Goal: Task Accomplishment & Management: Complete application form

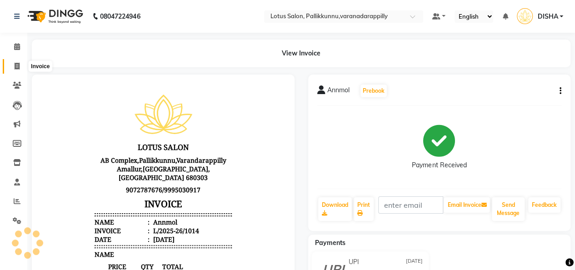
click at [15, 66] on icon at bounding box center [17, 66] width 5 height 7
select select "service"
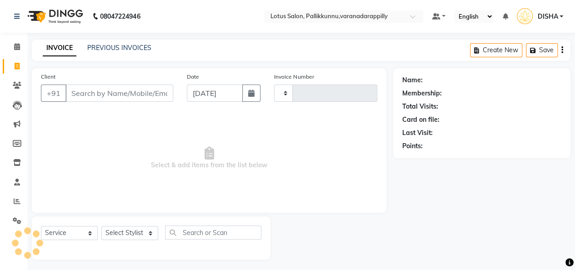
scroll to position [3, 0]
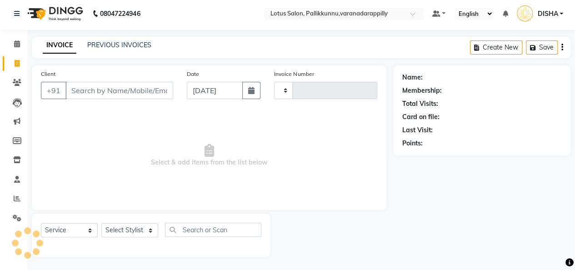
type input "1015"
select select "8188"
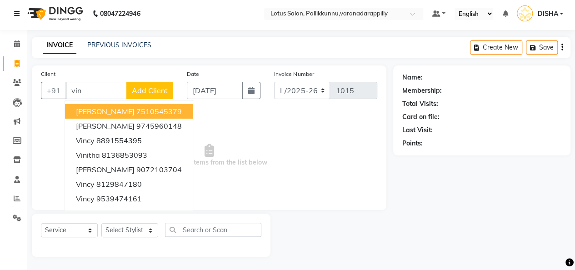
click at [106, 112] on button "Vineetha 7510545379" at bounding box center [129, 111] width 128 height 15
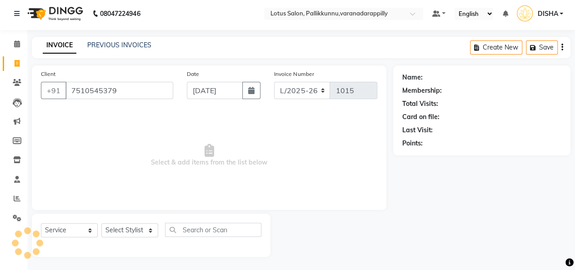
type input "7510545379"
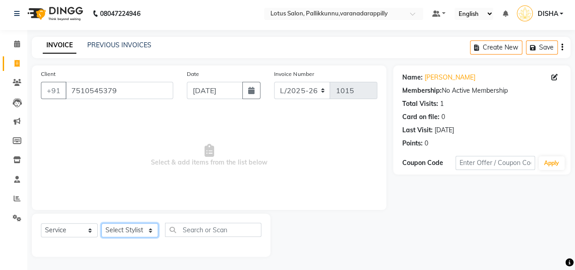
click at [132, 231] on select "Select Stylist DISHA [PERSON_NAME] Naflin [PERSON_NAME] [PERSON_NAME]" at bounding box center [129, 230] width 57 height 14
select select "89522"
click at [101, 223] on select "Select Stylist DISHA [PERSON_NAME] Naflin [PERSON_NAME] [PERSON_NAME]" at bounding box center [129, 230] width 57 height 14
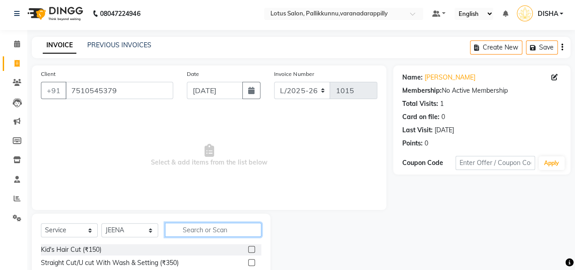
click at [208, 227] on input "text" at bounding box center [213, 230] width 96 height 14
type input "thread"
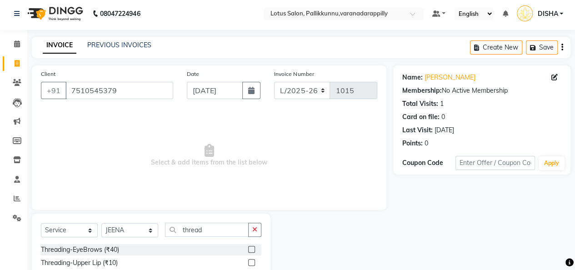
click at [248, 249] on label at bounding box center [251, 249] width 7 height 7
click at [248, 249] on input "checkbox" at bounding box center [251, 250] width 6 height 6
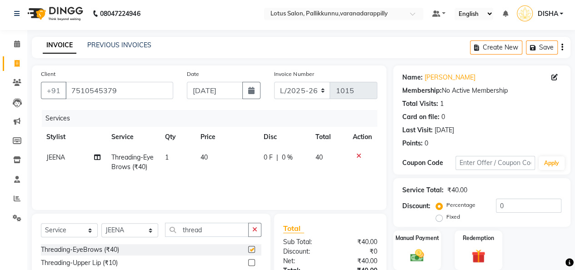
checkbox input "false"
click at [424, 243] on div "Manual Payment" at bounding box center [418, 250] width 50 height 41
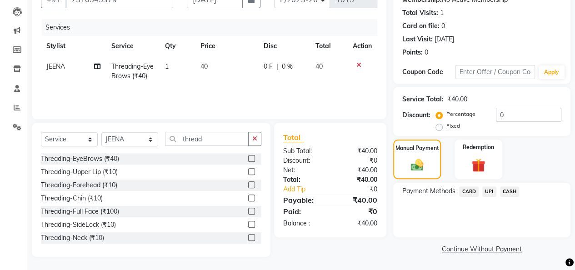
click at [507, 194] on span "CASH" at bounding box center [510, 191] width 20 height 10
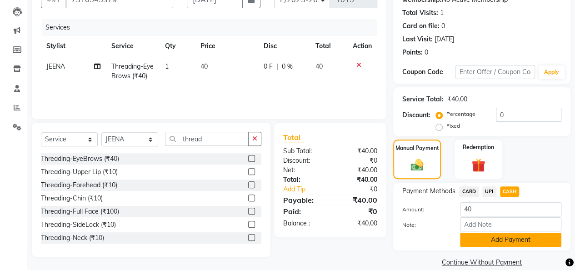
click at [500, 242] on button "Add Payment" at bounding box center [510, 240] width 101 height 14
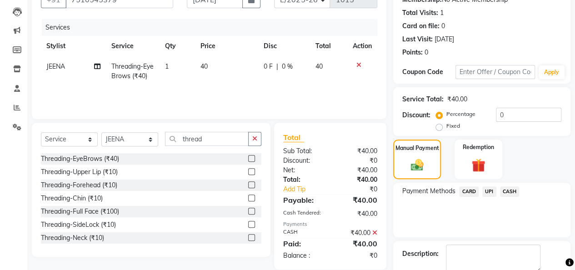
scroll to position [131, 0]
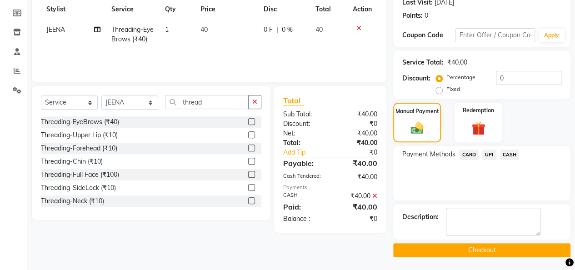
click at [500, 247] on button "Checkout" at bounding box center [481, 250] width 177 height 14
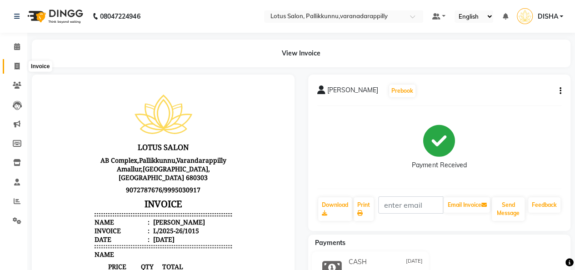
click at [17, 68] on icon at bounding box center [17, 66] width 5 height 7
select select "service"
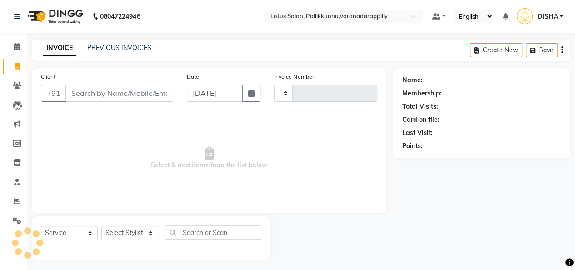
type input "1016"
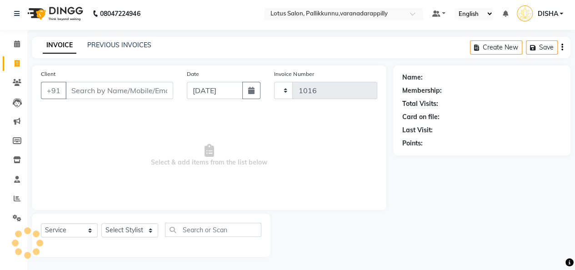
select select "8188"
click at [83, 85] on input "Client" at bounding box center [119, 90] width 108 height 17
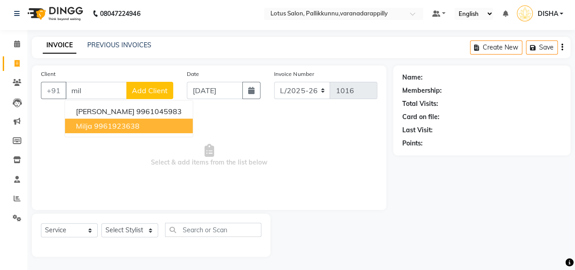
click at [96, 129] on ngb-highlight "9961923638" at bounding box center [116, 125] width 45 height 9
type input "9961923638"
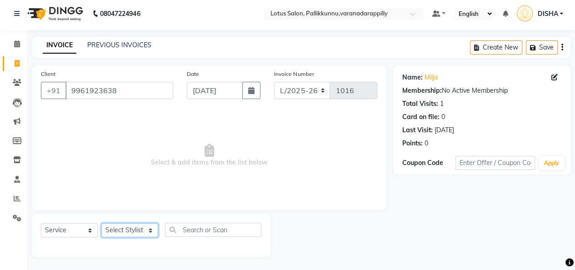
click at [155, 235] on select "Select Stylist DISHA [PERSON_NAME] Naflin [PERSON_NAME] [PERSON_NAME]" at bounding box center [129, 230] width 57 height 14
select select "89522"
click at [101, 223] on select "Select Stylist DISHA [PERSON_NAME] Naflin [PERSON_NAME] [PERSON_NAME]" at bounding box center [129, 230] width 57 height 14
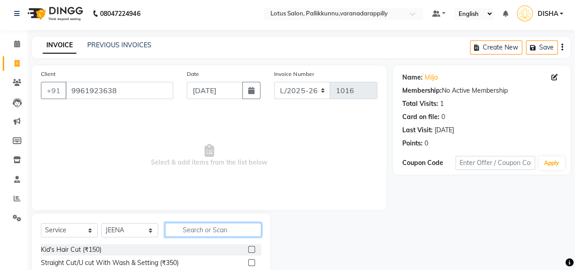
click at [218, 232] on input "text" at bounding box center [213, 230] width 96 height 14
type input "thre"
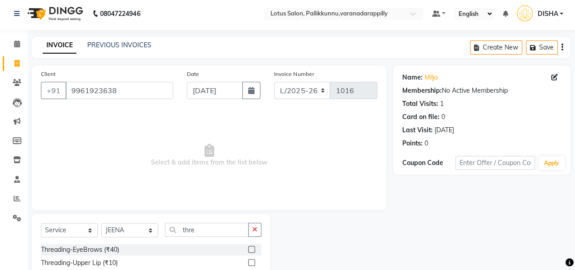
click at [248, 249] on label at bounding box center [251, 249] width 7 height 7
click at [248, 249] on input "checkbox" at bounding box center [251, 250] width 6 height 6
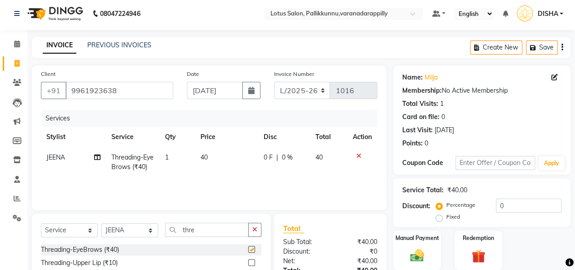
checkbox input "false"
click at [402, 244] on div "Manual Payment" at bounding box center [418, 250] width 50 height 41
click at [248, 261] on label at bounding box center [251, 262] width 7 height 7
click at [248, 261] on input "checkbox" at bounding box center [251, 263] width 6 height 6
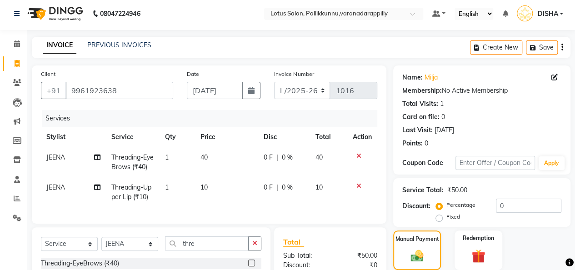
checkbox input "false"
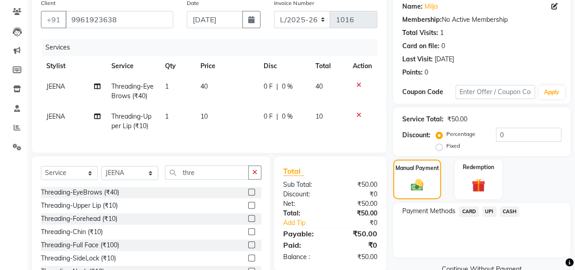
scroll to position [76, 0]
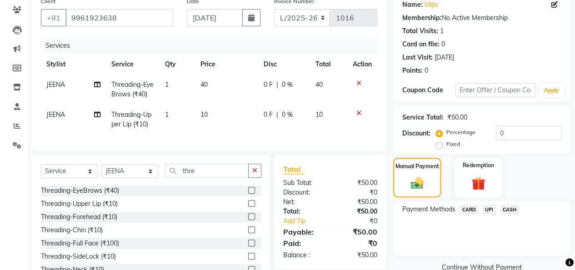
click at [248, 220] on label at bounding box center [251, 216] width 7 height 7
click at [248, 220] on input "checkbox" at bounding box center [251, 217] width 6 height 6
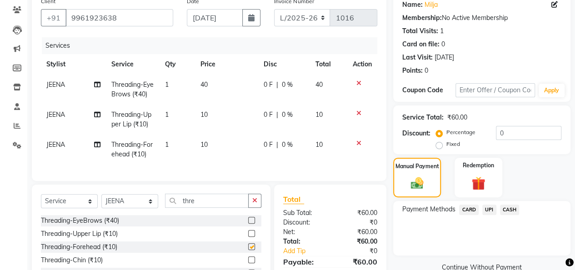
checkbox input "false"
click at [510, 212] on span "CASH" at bounding box center [510, 210] width 20 height 10
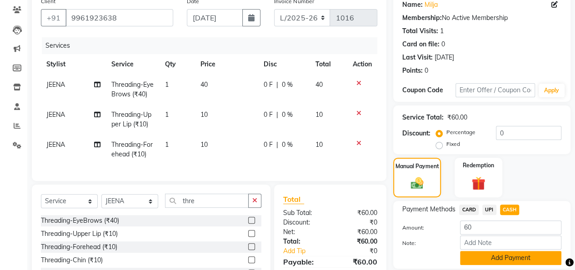
click at [504, 262] on button "Add Payment" at bounding box center [510, 258] width 101 height 14
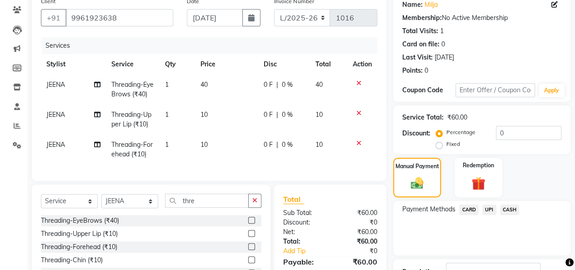
scroll to position [156, 0]
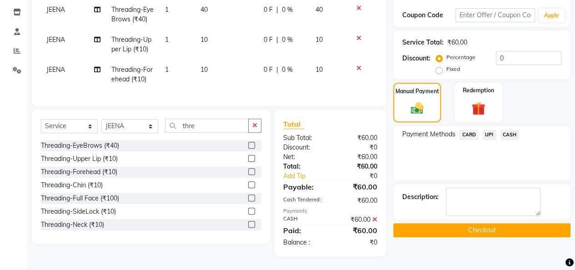
click at [505, 223] on button "Checkout" at bounding box center [481, 230] width 177 height 14
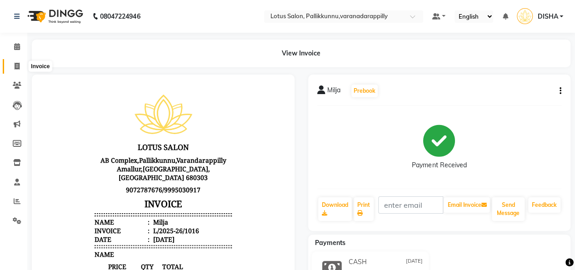
click at [16, 63] on icon at bounding box center [17, 66] width 5 height 7
select select "service"
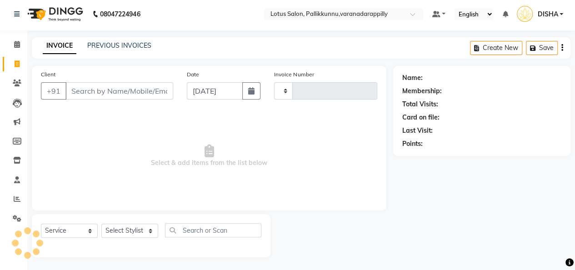
type input "1017"
select select "8188"
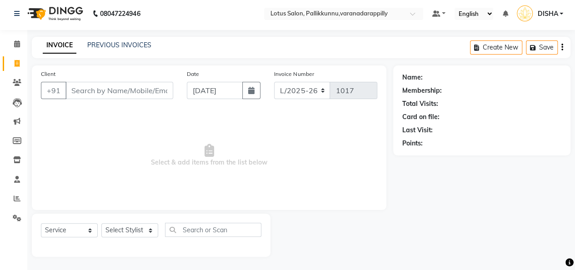
click at [97, 91] on input "Client" at bounding box center [119, 90] width 108 height 17
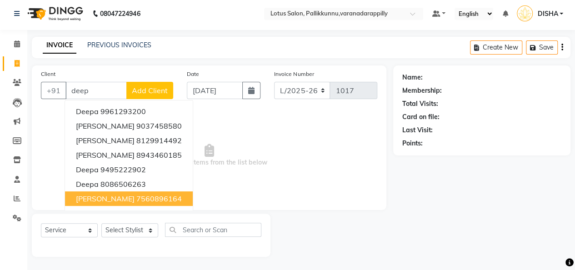
click at [142, 199] on ngb-highlight "7560896164" at bounding box center [158, 198] width 45 height 9
type input "7560896164"
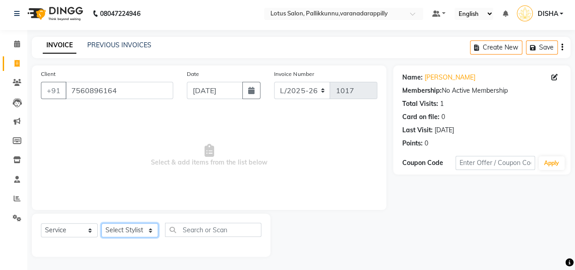
click at [152, 230] on select "Select Stylist DISHA [PERSON_NAME] Naflin [PERSON_NAME] [PERSON_NAME]" at bounding box center [129, 230] width 57 height 14
select select "79897"
click at [101, 223] on select "Select Stylist DISHA [PERSON_NAME] Naflin [PERSON_NAME] [PERSON_NAME]" at bounding box center [129, 230] width 57 height 14
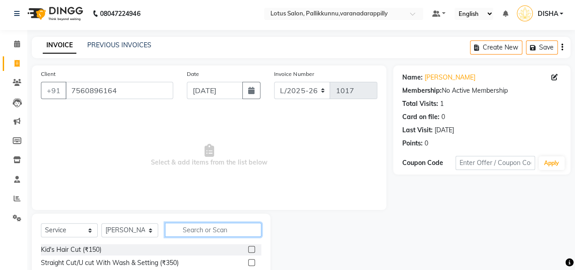
click at [200, 232] on input "text" at bounding box center [213, 230] width 96 height 14
type input "thre"
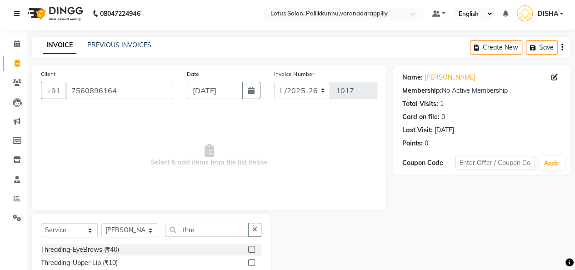
click at [248, 248] on label at bounding box center [251, 249] width 7 height 7
click at [248, 248] on input "checkbox" at bounding box center [251, 250] width 6 height 6
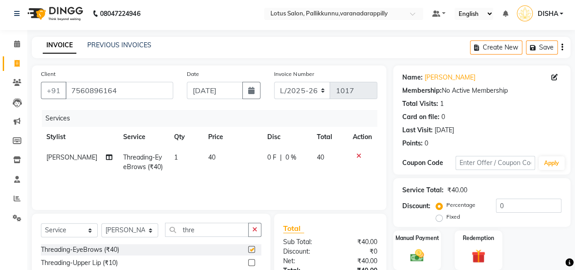
checkbox input "false"
click at [248, 261] on label at bounding box center [251, 262] width 7 height 7
click at [248, 261] on input "checkbox" at bounding box center [251, 263] width 6 height 6
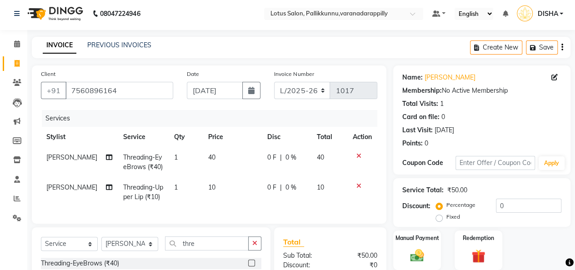
checkbox input "false"
click at [257, 247] on icon "button" at bounding box center [254, 243] width 5 height 6
click at [154, 247] on select "Select Stylist DISHA [PERSON_NAME] Naflin [PERSON_NAME] [PERSON_NAME]" at bounding box center [129, 244] width 57 height 14
select select "89522"
click at [101, 243] on select "Select Stylist DISHA [PERSON_NAME] Naflin [PERSON_NAME] [PERSON_NAME]" at bounding box center [129, 244] width 57 height 14
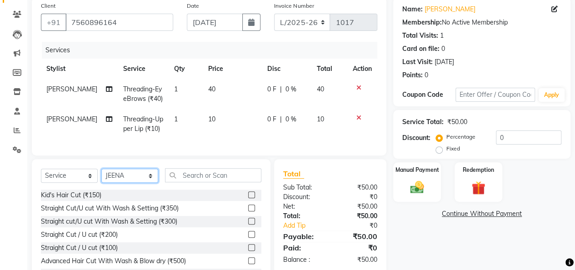
scroll to position [84, 0]
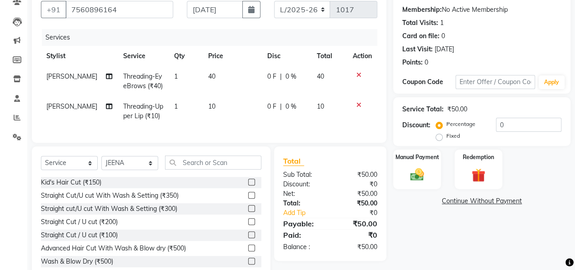
click at [248, 225] on label at bounding box center [251, 221] width 7 height 7
click at [248, 225] on input "checkbox" at bounding box center [251, 222] width 6 height 6
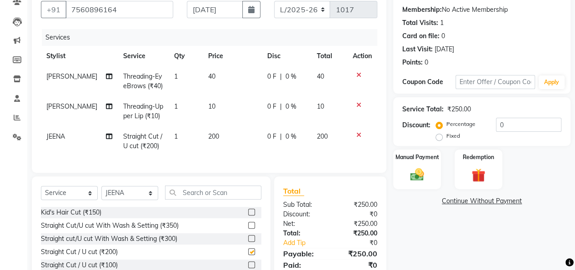
checkbox input "false"
click at [413, 171] on img at bounding box center [417, 174] width 23 height 16
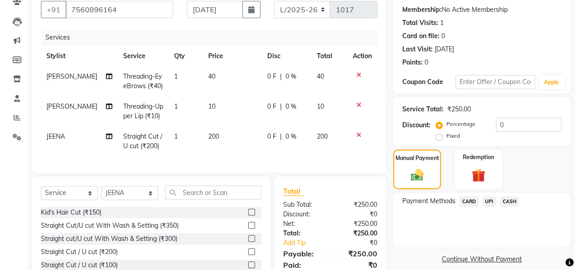
click at [509, 201] on span "CASH" at bounding box center [510, 201] width 20 height 10
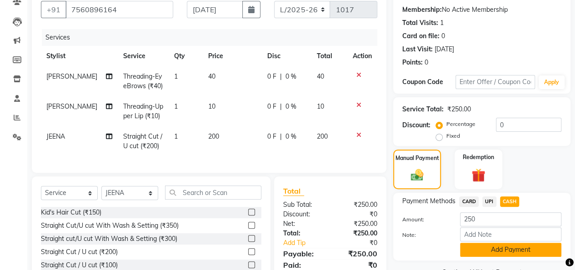
click at [505, 246] on button "Add Payment" at bounding box center [510, 250] width 101 height 14
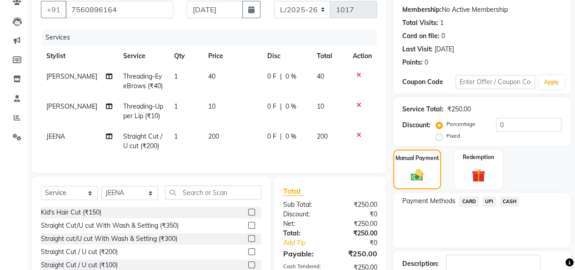
scroll to position [156, 0]
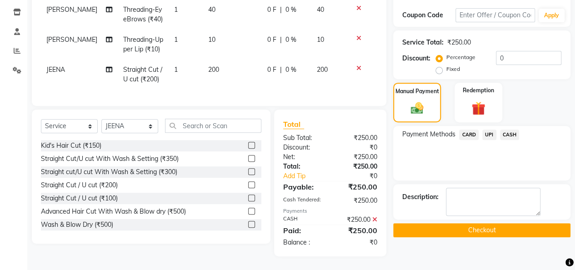
click at [498, 223] on button "Checkout" at bounding box center [481, 230] width 177 height 14
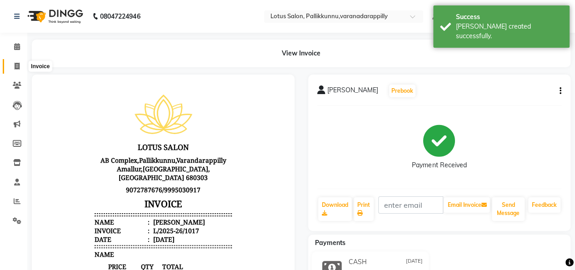
click at [13, 68] on span at bounding box center [17, 66] width 16 height 10
select select "service"
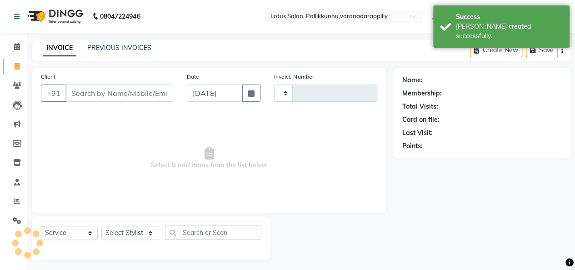
scroll to position [3, 0]
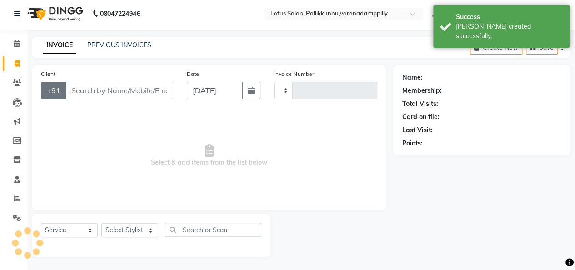
type input "1018"
select select "8188"
click at [147, 90] on input "Client" at bounding box center [119, 90] width 108 height 17
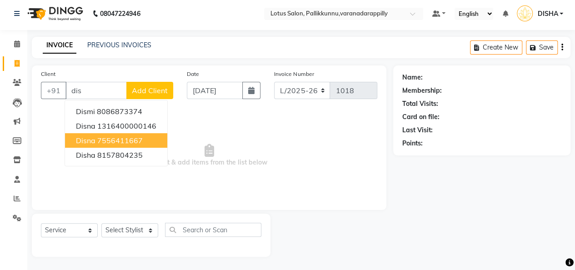
click at [135, 133] on button "Disna 7556411667" at bounding box center [116, 140] width 102 height 15
type input "7556411667"
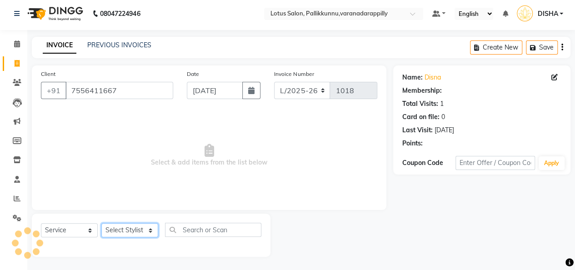
click at [156, 232] on select "Select Stylist DISHA [PERSON_NAME] Naflin [PERSON_NAME] [PERSON_NAME]" at bounding box center [129, 230] width 57 height 14
select select "89522"
click at [101, 223] on select "Select Stylist DISHA [PERSON_NAME] Naflin [PERSON_NAME] [PERSON_NAME]" at bounding box center [129, 230] width 57 height 14
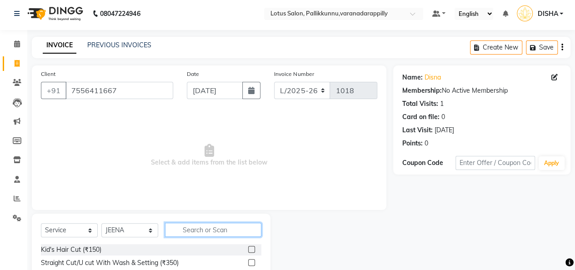
click at [194, 231] on input "text" at bounding box center [213, 230] width 96 height 14
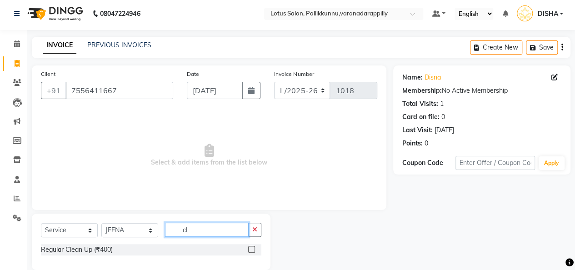
type input "cl"
click at [252, 247] on label at bounding box center [251, 249] width 7 height 7
click at [252, 247] on input "checkbox" at bounding box center [251, 250] width 6 height 6
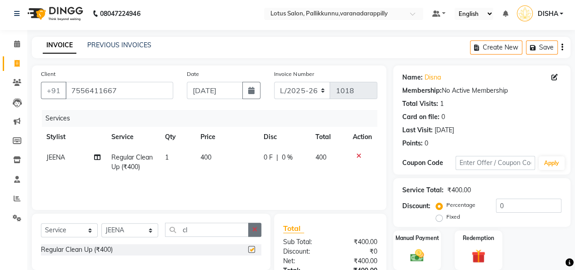
checkbox input "false"
click at [254, 232] on icon "button" at bounding box center [254, 230] width 5 height 6
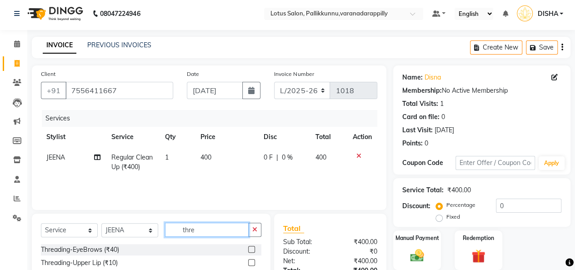
type input "thre"
click at [248, 249] on label at bounding box center [251, 249] width 7 height 7
click at [248, 249] on input "checkbox" at bounding box center [251, 250] width 6 height 6
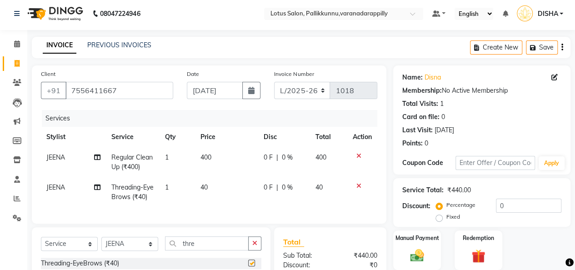
checkbox input "false"
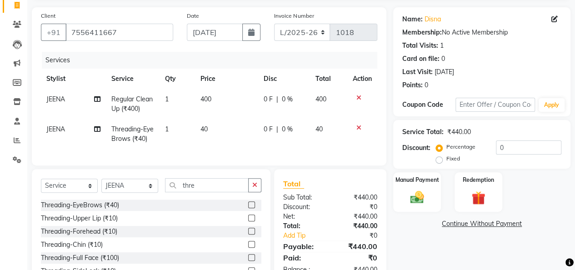
scroll to position [62, 0]
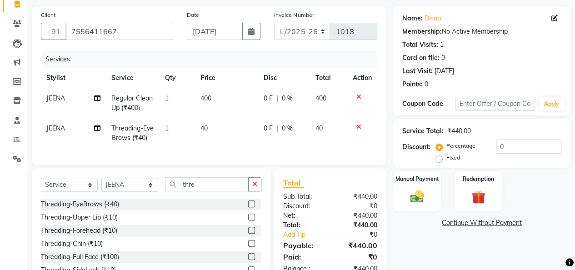
click at [248, 221] on label at bounding box center [251, 217] width 7 height 7
click at [248, 221] on input "checkbox" at bounding box center [251, 218] width 6 height 6
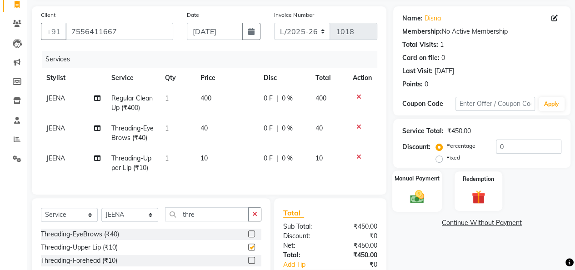
checkbox input "false"
click at [435, 196] on div "Manual Payment" at bounding box center [418, 191] width 50 height 41
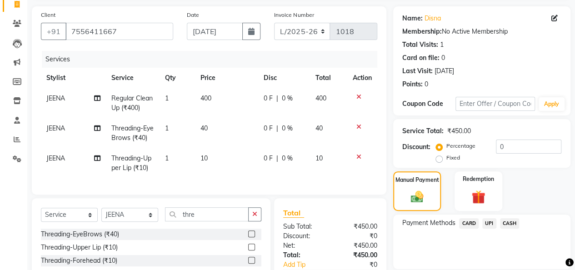
click at [506, 225] on span "CASH" at bounding box center [510, 223] width 20 height 10
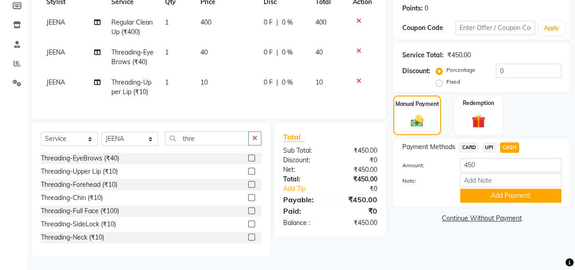
scroll to position [145, 0]
click at [529, 191] on button "Add Payment" at bounding box center [510, 196] width 101 height 14
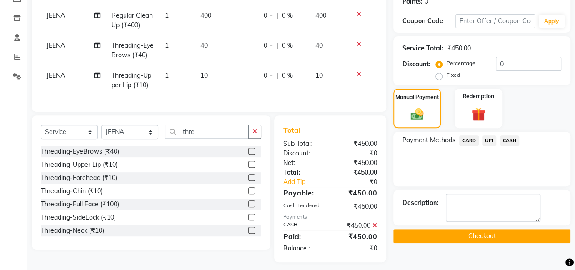
click at [517, 233] on button "Checkout" at bounding box center [481, 236] width 177 height 14
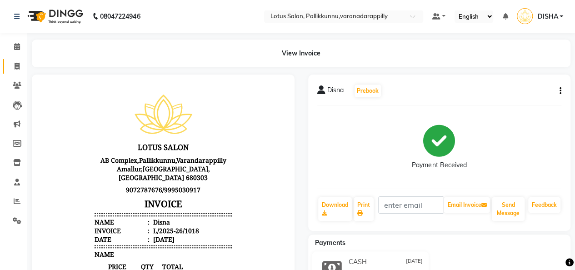
click at [17, 72] on link "Invoice" at bounding box center [14, 66] width 22 height 15
select select "service"
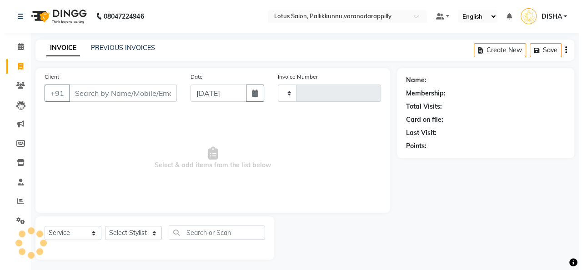
scroll to position [3, 0]
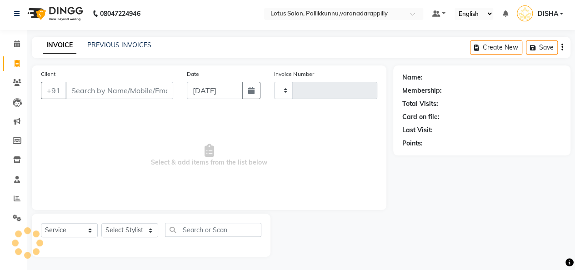
type input "1019"
select select "8188"
click at [103, 94] on input "Client" at bounding box center [119, 90] width 108 height 17
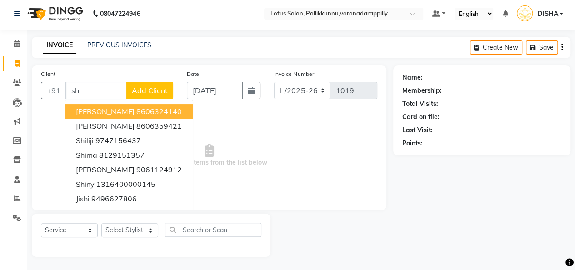
click at [96, 91] on input "shi" at bounding box center [95, 90] width 61 height 17
type input "shi"
click at [161, 92] on span "Add Client" at bounding box center [150, 90] width 36 height 9
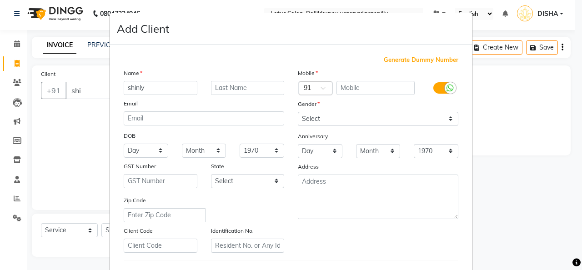
type input "shinly"
click at [376, 87] on input "text" at bounding box center [376, 88] width 79 height 14
type input "9544544396"
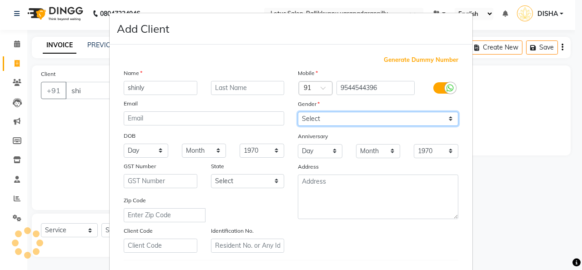
click at [385, 120] on div "Mobile Country Code × 91 9544544396 Gender Select Male Female Other Prefer Not …" at bounding box center [378, 160] width 174 height 185
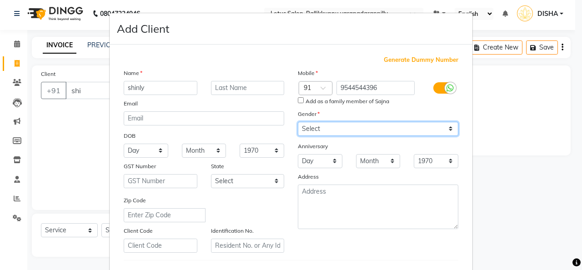
select select "[DEMOGRAPHIC_DATA]"
click at [298, 122] on select "Select Male Female Other Prefer Not To Say" at bounding box center [378, 129] width 161 height 14
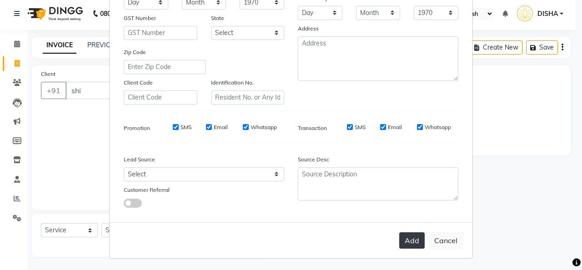
click at [409, 238] on button "Add" at bounding box center [411, 240] width 25 height 16
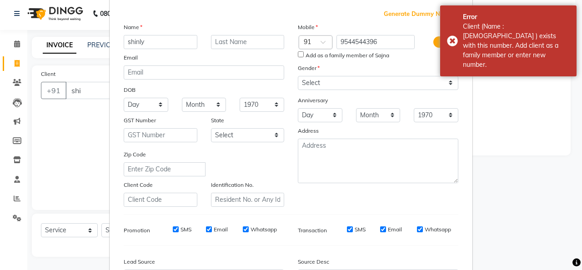
scroll to position [0, 0]
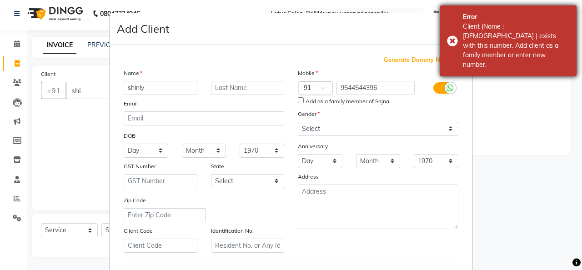
click at [453, 30] on div "Error Client (Name : Sajna ) exists with this number. Add client as a family me…" at bounding box center [508, 40] width 136 height 71
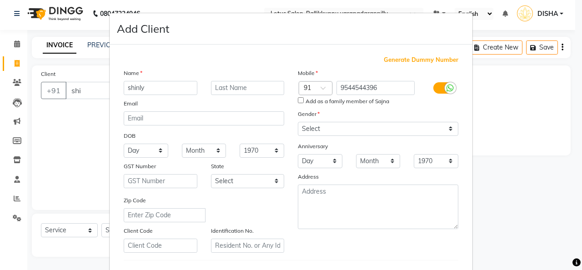
click at [492, 93] on ngb-modal-window "Add Client Generate Dummy Number Name shinly Email DOB Day 01 02 03 04 05 06 07…" at bounding box center [291, 135] width 582 height 270
click at [168, 89] on input "shinly" at bounding box center [161, 88] width 74 height 14
type input "s"
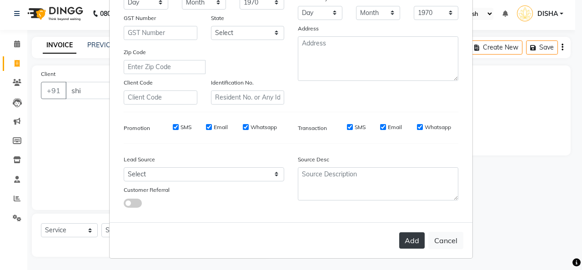
type input "sajna"
click at [407, 245] on button "Add" at bounding box center [411, 240] width 25 height 16
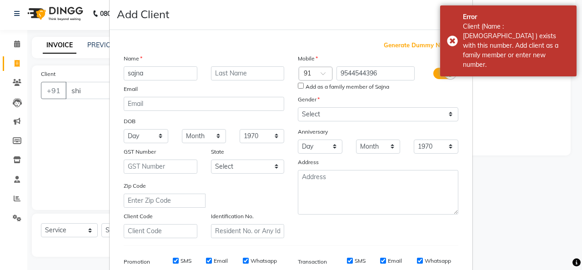
scroll to position [0, 0]
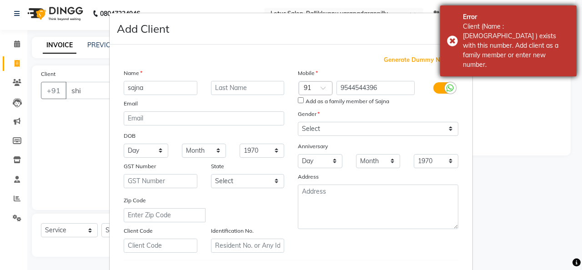
click at [506, 28] on div "Client (Name : Sajna ) exists with this number. Add client as a family member o…" at bounding box center [516, 46] width 107 height 48
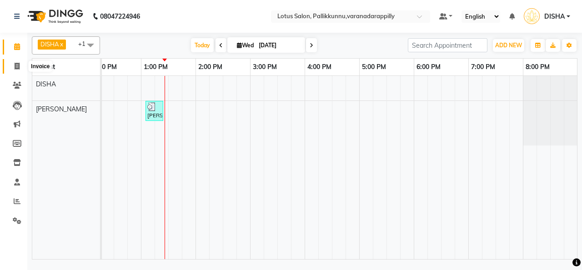
click at [13, 66] on span at bounding box center [17, 66] width 16 height 10
select select "service"
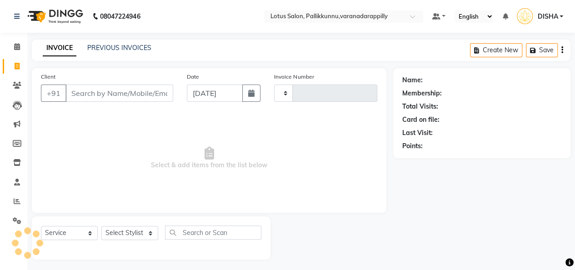
type input "1019"
select select "8188"
click at [132, 94] on input "Client" at bounding box center [119, 93] width 108 height 17
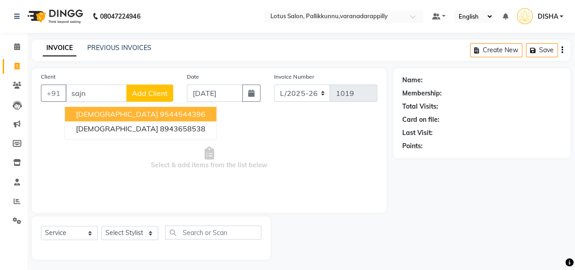
click at [160, 118] on ngb-highlight "9544544396" at bounding box center [182, 114] width 45 height 9
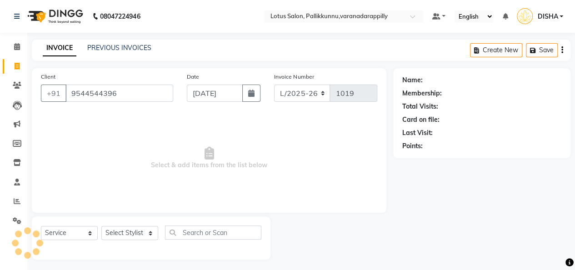
type input "9544544396"
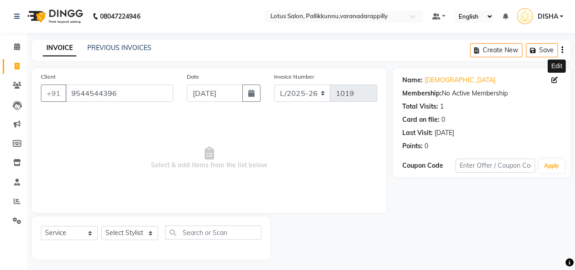
click at [554, 80] on icon at bounding box center [555, 80] width 6 height 6
select select "[DEMOGRAPHIC_DATA]"
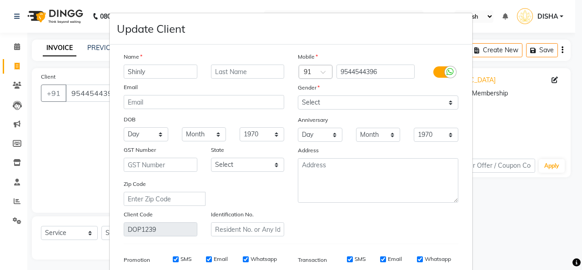
type input "Shinly"
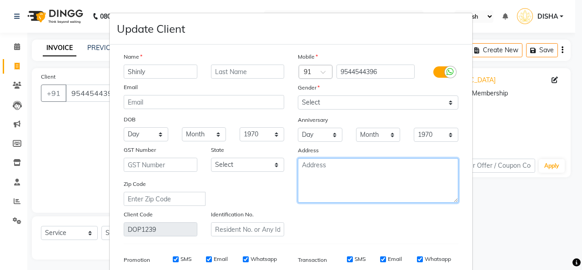
click at [334, 188] on textarea at bounding box center [378, 180] width 161 height 45
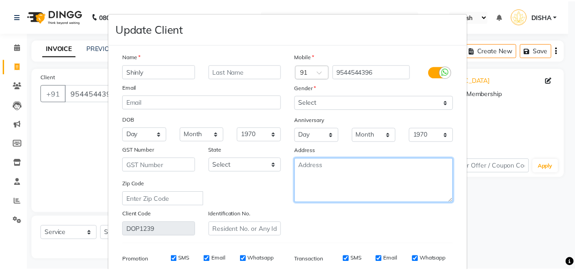
scroll to position [132, 0]
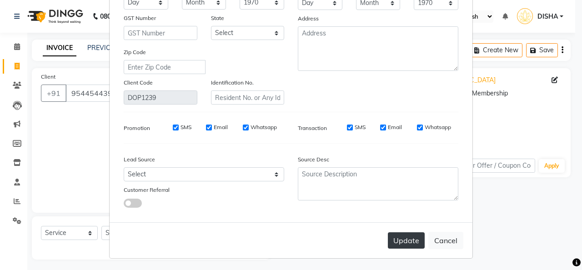
click at [402, 236] on button "Update" at bounding box center [406, 240] width 37 height 16
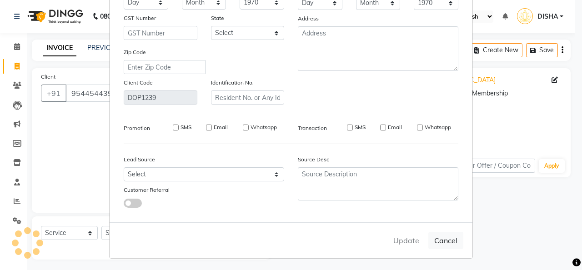
select select
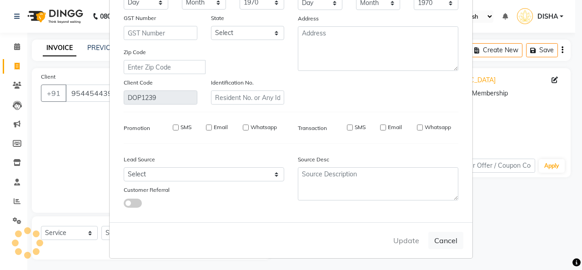
select select
checkbox input "false"
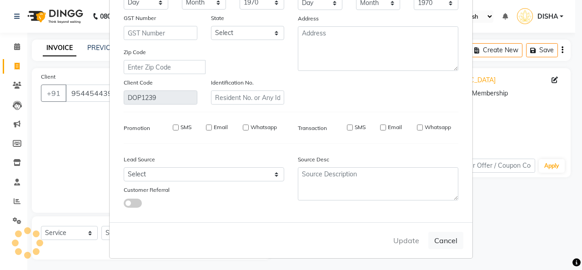
checkbox input "false"
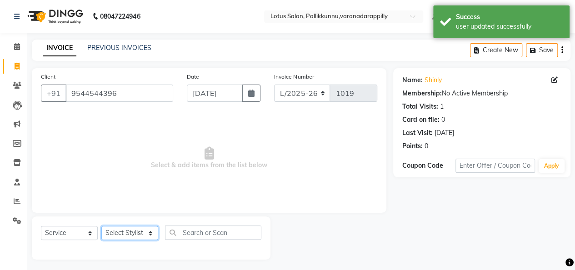
click at [149, 230] on select "Select Stylist DISHA [PERSON_NAME] Naflin [PERSON_NAME] [PERSON_NAME]" at bounding box center [129, 233] width 57 height 14
select select "60354"
click at [101, 226] on select "Select Stylist DISHA [PERSON_NAME] Naflin [PERSON_NAME] [PERSON_NAME]" at bounding box center [129, 233] width 57 height 14
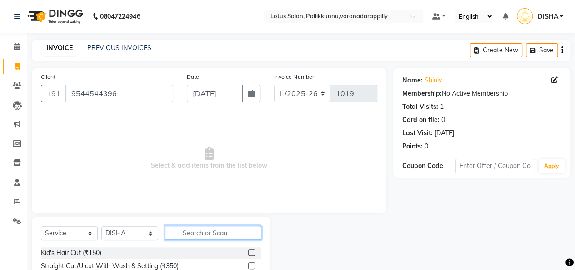
click at [242, 229] on input "text" at bounding box center [213, 233] width 96 height 14
type input "dt"
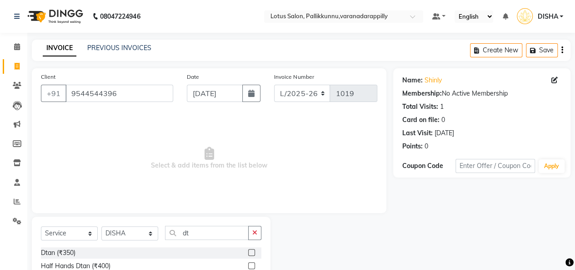
click at [252, 251] on label at bounding box center [251, 252] width 7 height 7
click at [252, 251] on input "checkbox" at bounding box center [251, 253] width 6 height 6
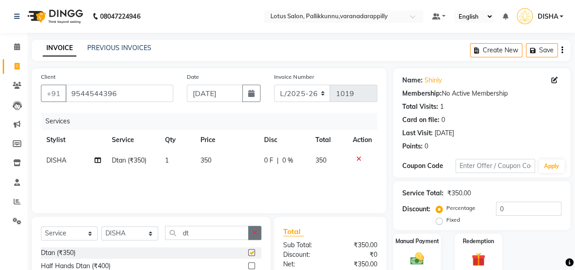
checkbox input "false"
click at [256, 236] on button "button" at bounding box center [254, 233] width 13 height 14
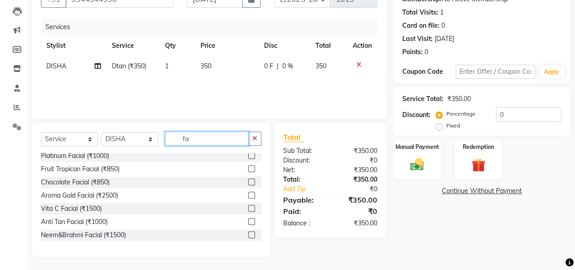
scroll to position [59, 0]
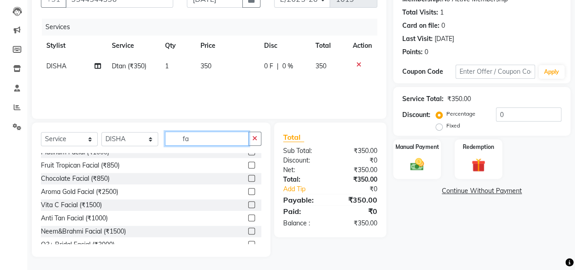
type input "fa"
click at [248, 202] on label at bounding box center [251, 204] width 7 height 7
click at [248, 202] on input "checkbox" at bounding box center [251, 205] width 6 height 6
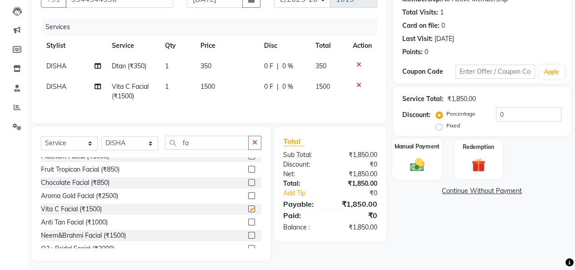
checkbox input "false"
click at [421, 166] on img at bounding box center [417, 164] width 23 height 16
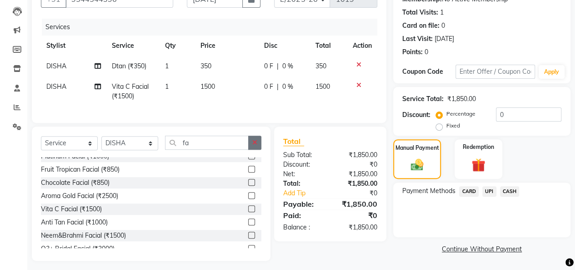
click at [257, 146] on icon "button" at bounding box center [254, 142] width 5 height 6
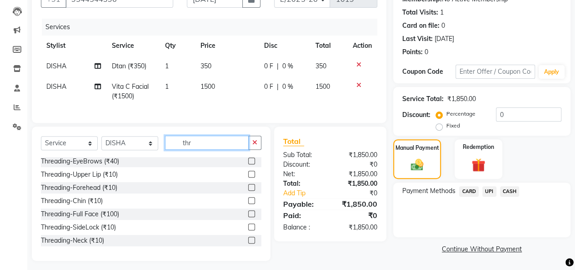
scroll to position [1, 0]
type input "thr"
click at [248, 165] on label at bounding box center [251, 161] width 7 height 7
click at [248, 165] on input "checkbox" at bounding box center [251, 162] width 6 height 6
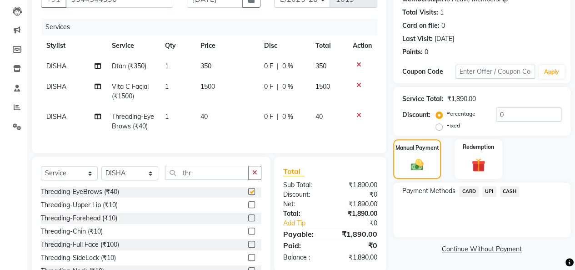
checkbox input "false"
click at [490, 194] on span "UPI" at bounding box center [490, 191] width 14 height 10
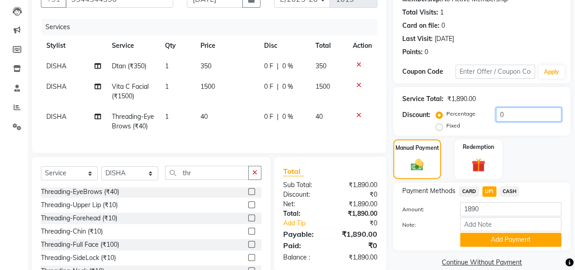
click at [518, 116] on input "0" at bounding box center [528, 114] width 65 height 14
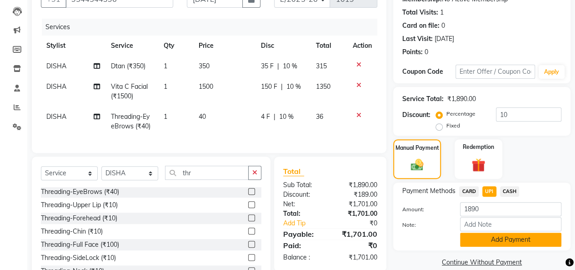
click at [524, 240] on button "Add Payment" at bounding box center [510, 239] width 101 height 14
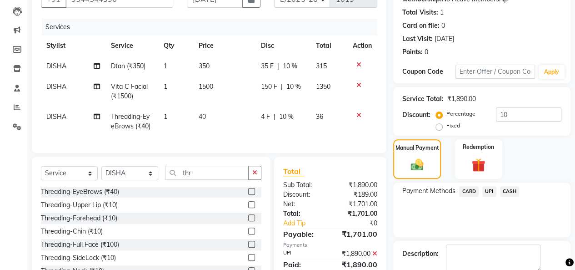
scroll to position [142, 0]
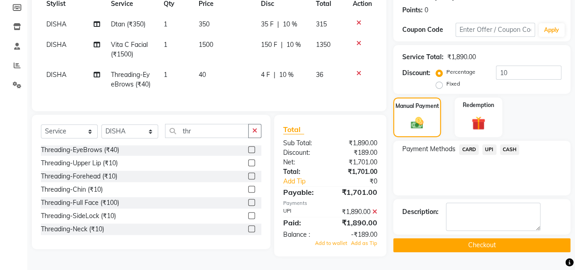
click at [524, 240] on button "Checkout" at bounding box center [481, 245] width 177 height 14
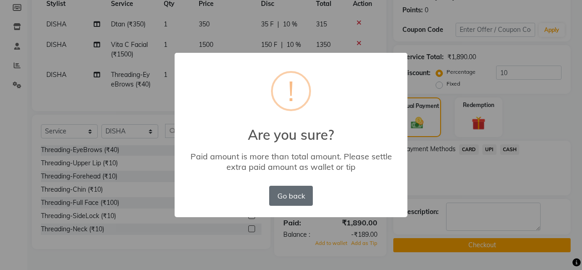
click at [281, 196] on button "Go back" at bounding box center [291, 196] width 44 height 20
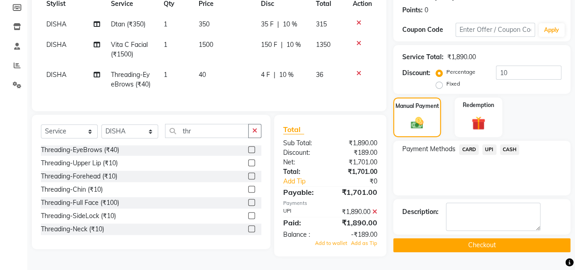
click at [489, 144] on span "UPI" at bounding box center [490, 149] width 14 height 10
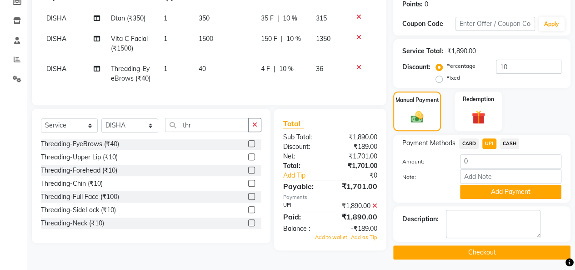
click at [532, 100] on div "Manual Payment Redemption" at bounding box center [482, 111] width 191 height 40
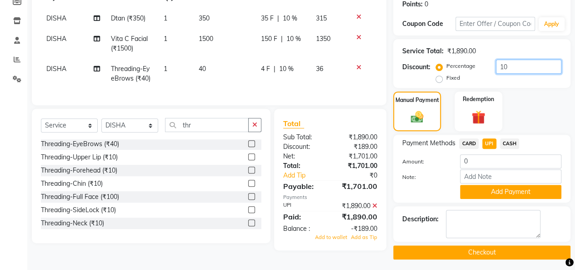
click at [512, 64] on input "10" at bounding box center [528, 67] width 65 height 14
type input "1"
type input "10"
click at [489, 141] on span "UPI" at bounding box center [490, 143] width 14 height 10
click at [485, 161] on input "0" at bounding box center [510, 161] width 101 height 14
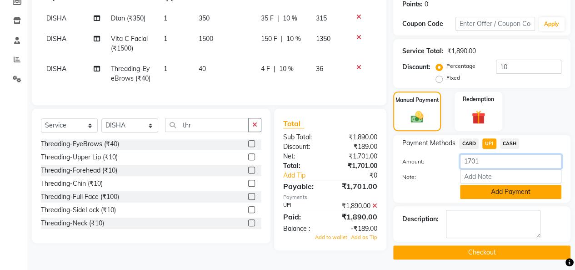
type input "1701"
click at [495, 193] on button "Add Payment" at bounding box center [510, 192] width 101 height 14
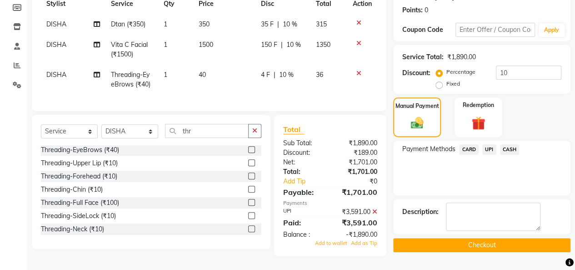
click at [375, 211] on icon at bounding box center [375, 211] width 5 height 6
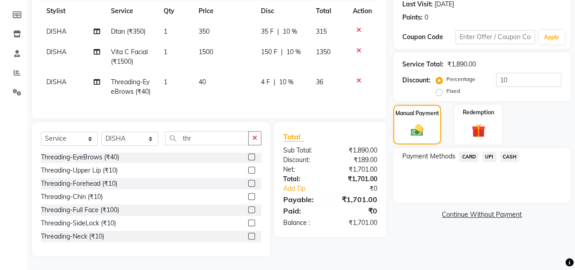
click at [492, 151] on span "UPI" at bounding box center [490, 156] width 14 height 10
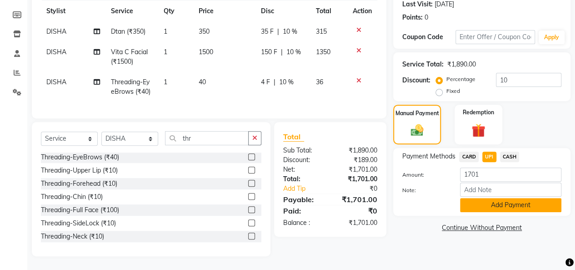
click at [491, 200] on button "Add Payment" at bounding box center [510, 205] width 101 height 14
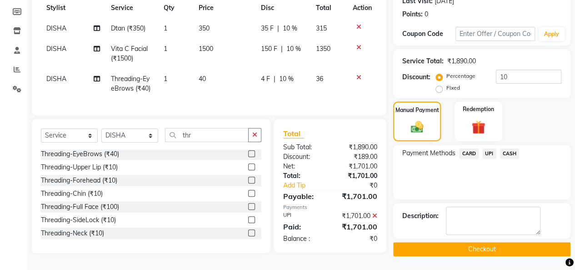
click at [494, 249] on button "Checkout" at bounding box center [481, 249] width 177 height 14
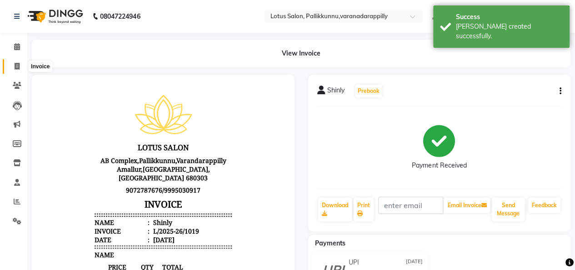
click at [19, 67] on icon at bounding box center [17, 66] width 5 height 7
select select "service"
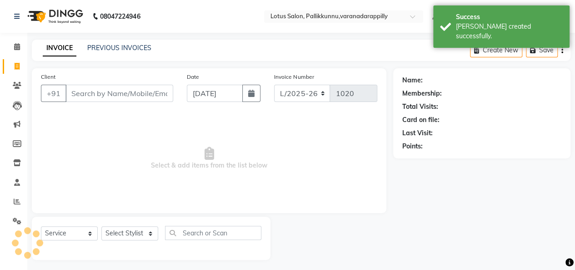
scroll to position [3, 0]
